Goal: Transaction & Acquisition: Purchase product/service

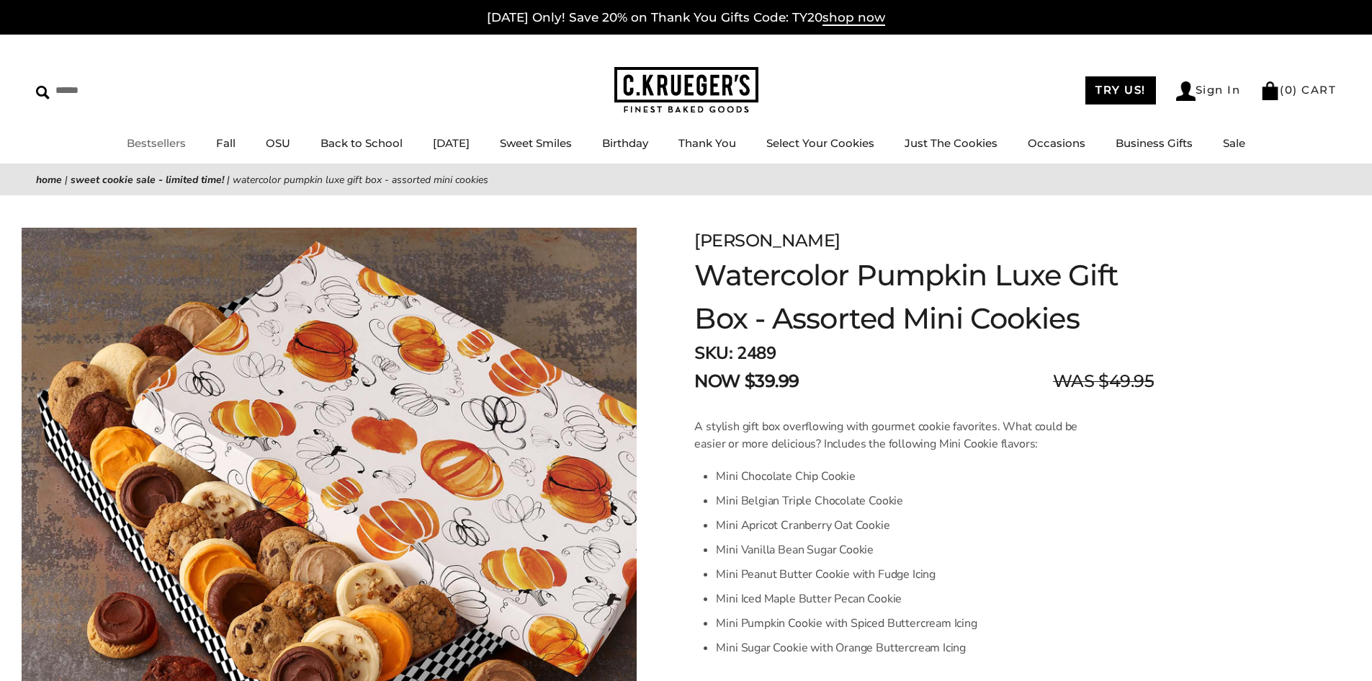
click at [149, 143] on link "Bestsellers" at bounding box center [156, 143] width 59 height 14
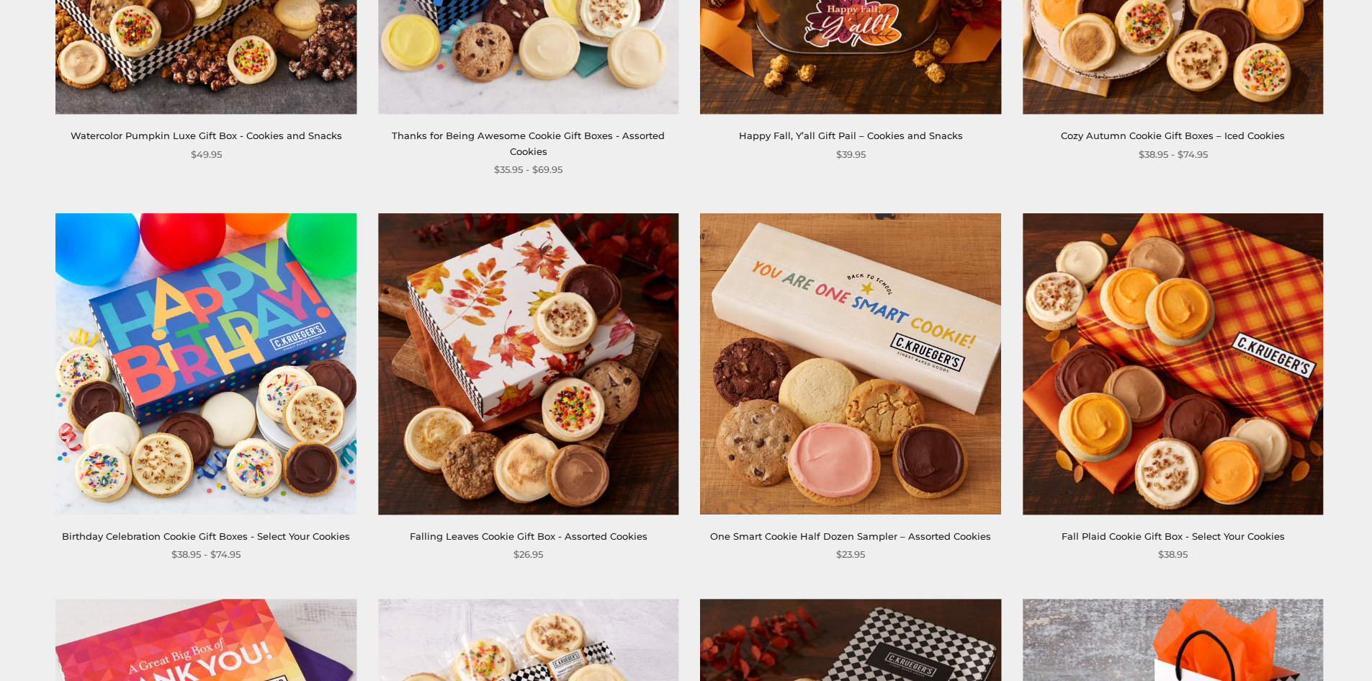
scroll to position [504, 0]
click at [432, 395] on img at bounding box center [528, 363] width 300 height 300
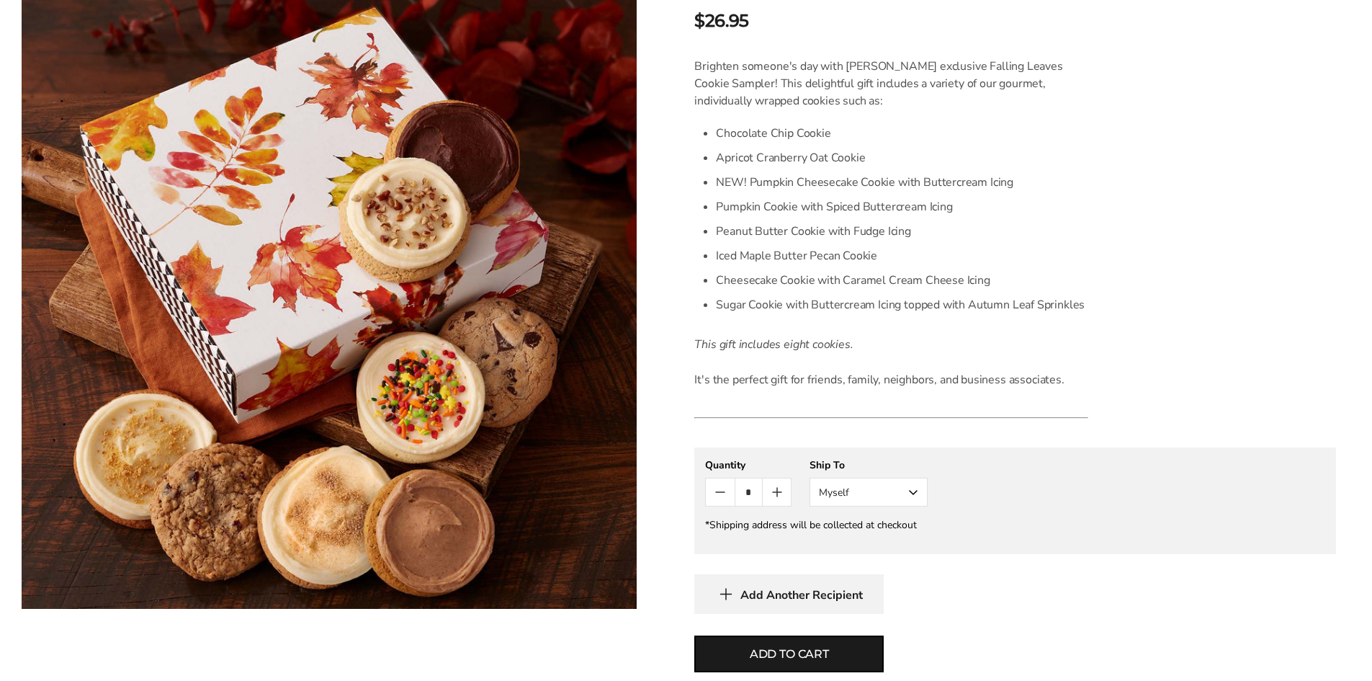
scroll to position [720, 0]
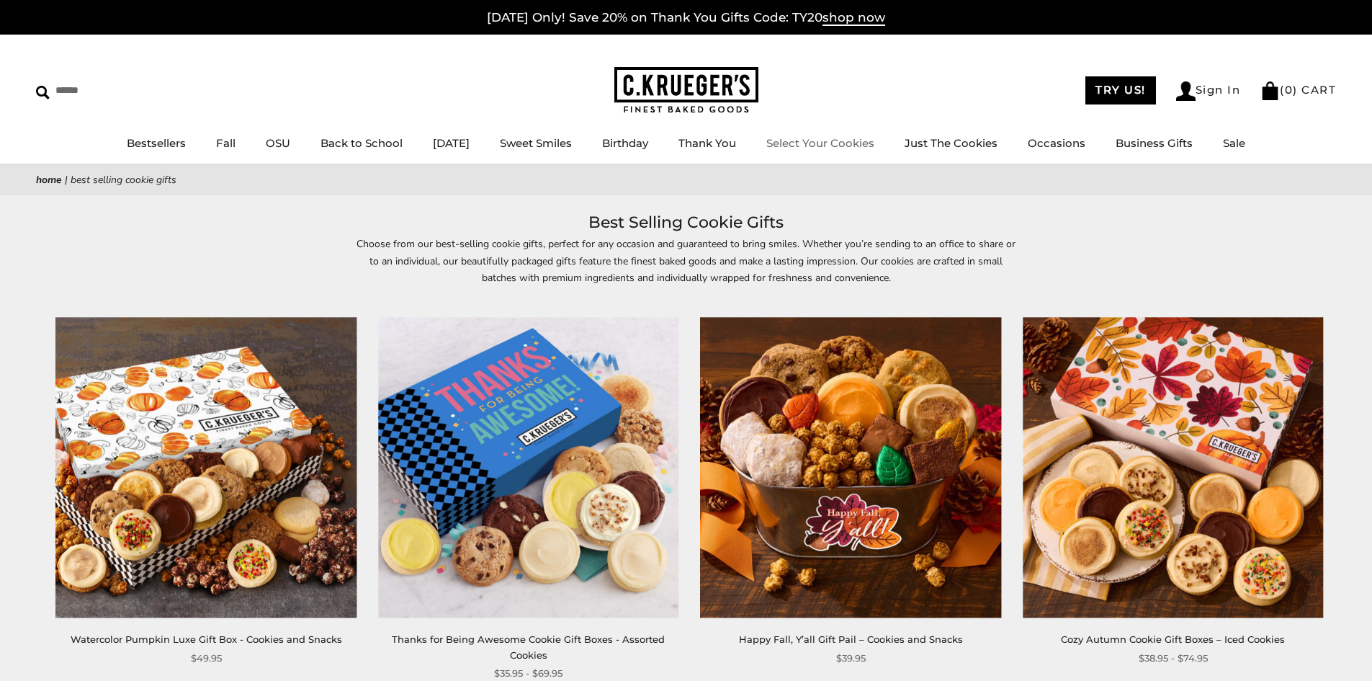
click at [849, 143] on link "Select Your Cookies" at bounding box center [820, 143] width 108 height 14
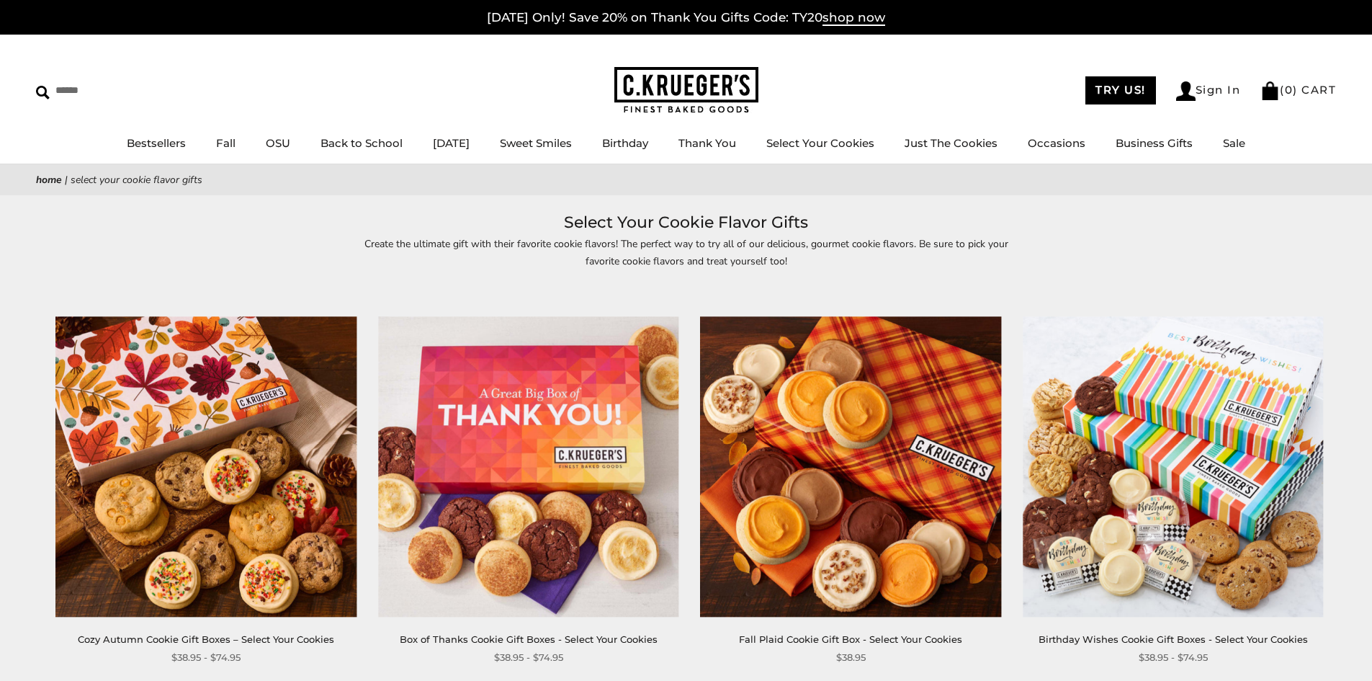
click at [194, 413] on img at bounding box center [206, 466] width 300 height 300
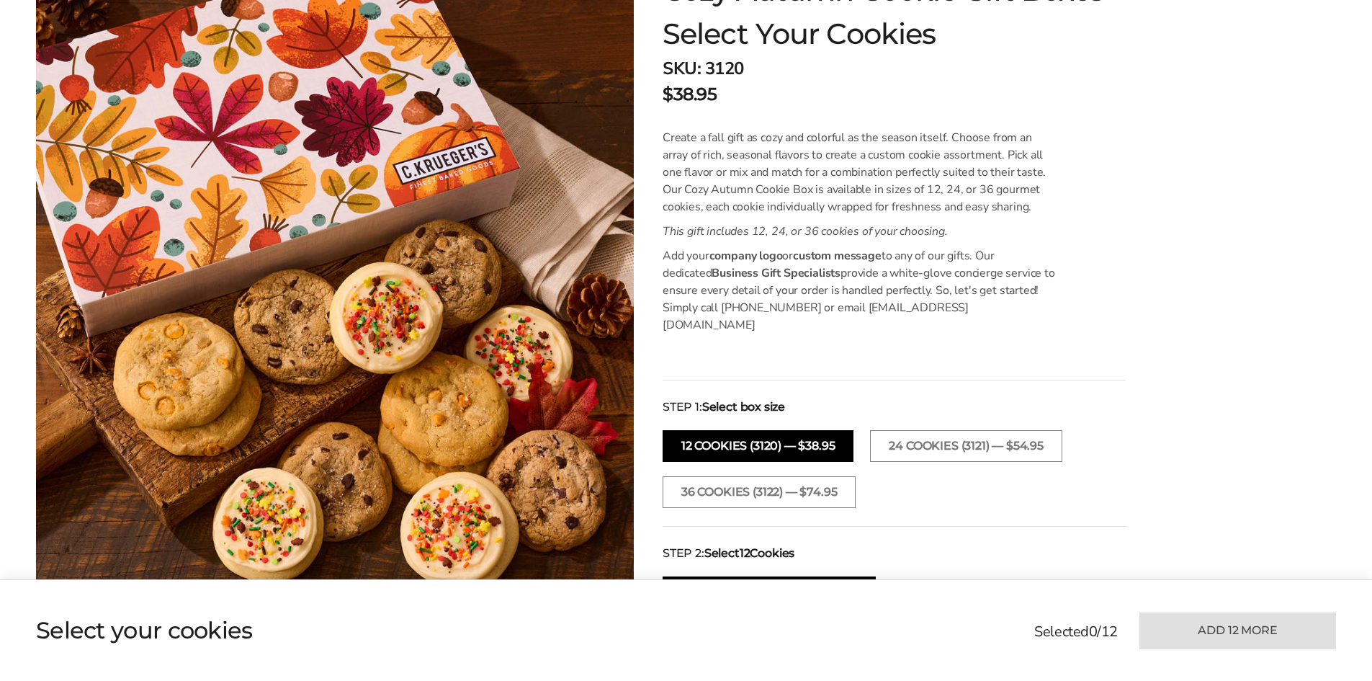
scroll to position [504, 0]
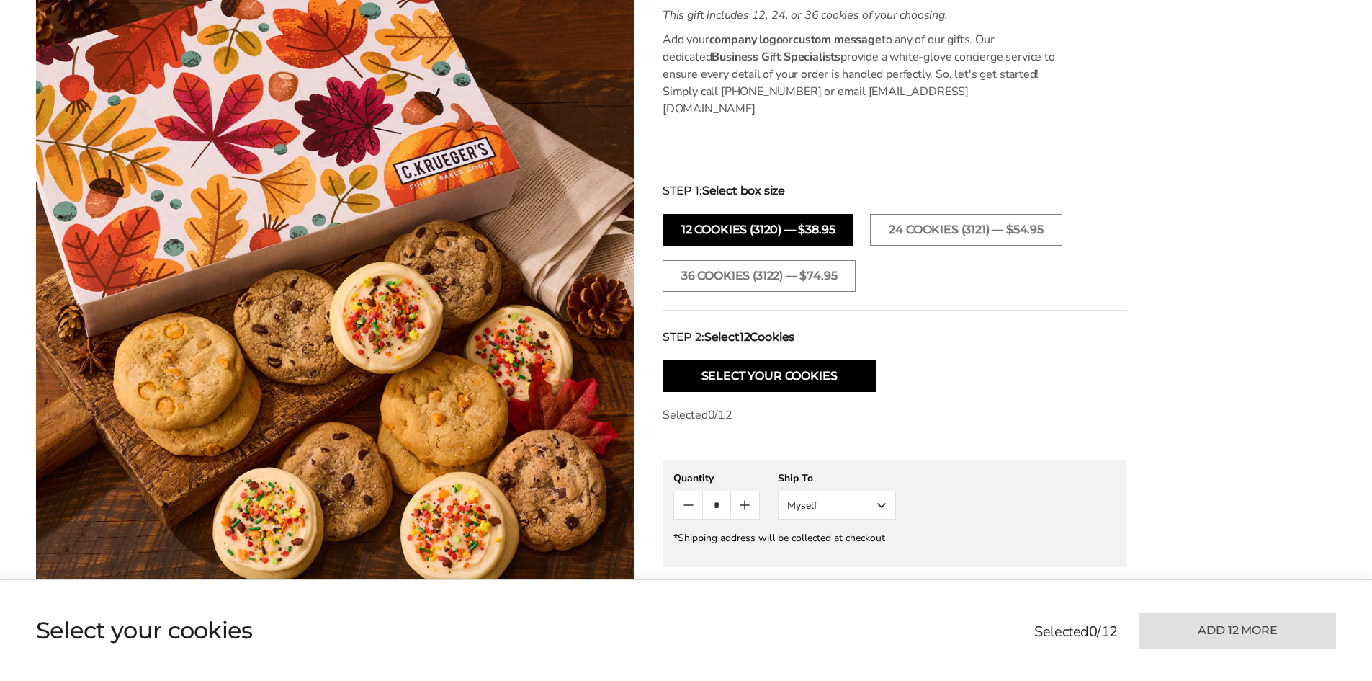
click at [750, 214] on button "12 COOKIES (3120) — $38.95" at bounding box center [758, 230] width 191 height 32
click at [753, 360] on button "Select Your Cookies" at bounding box center [769, 376] width 213 height 32
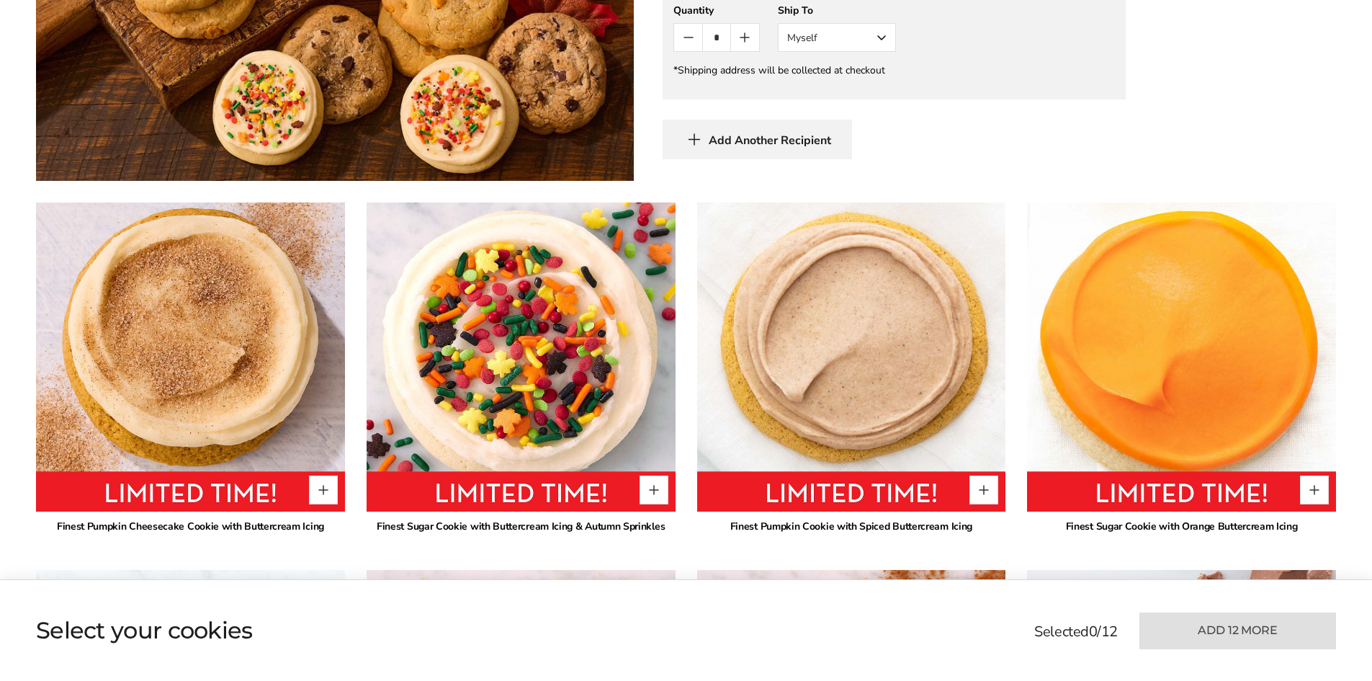
scroll to position [1142, 0]
